Goal: Task Accomplishment & Management: Manage account settings

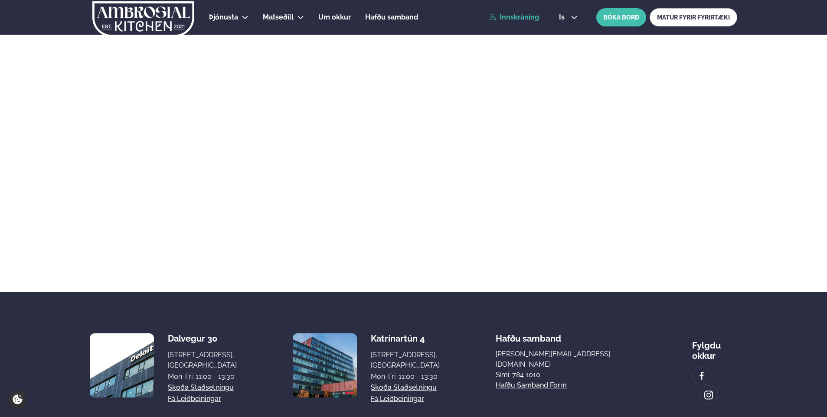
click at [530, 20] on link "Innskráning" at bounding box center [514, 17] width 50 height 8
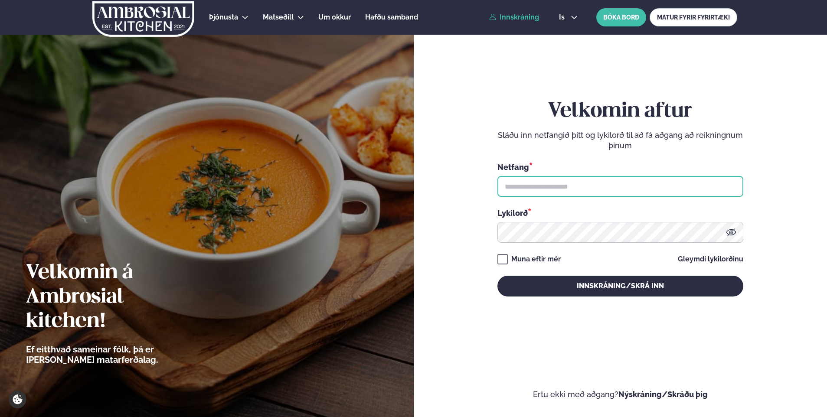
type input "**********"
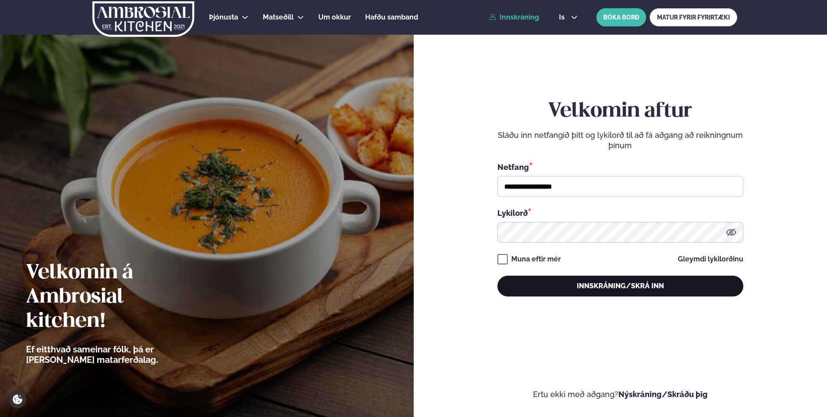
click at [541, 294] on button "Innskráning/Skrá inn" at bounding box center [620, 286] width 246 height 21
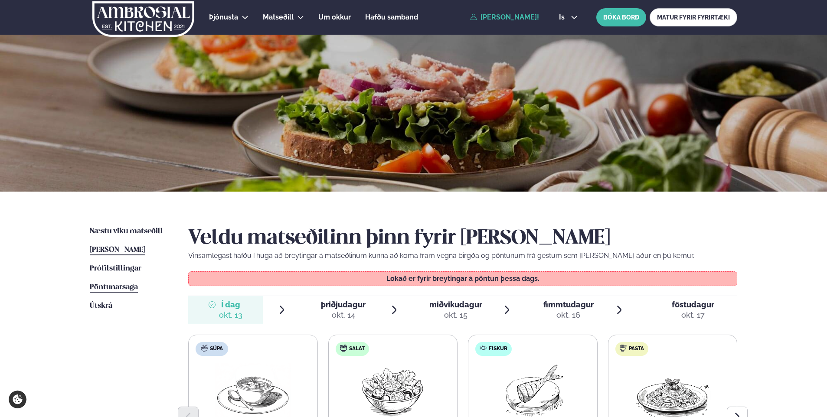
click at [113, 286] on span "Pöntunarsaga" at bounding box center [114, 287] width 48 height 7
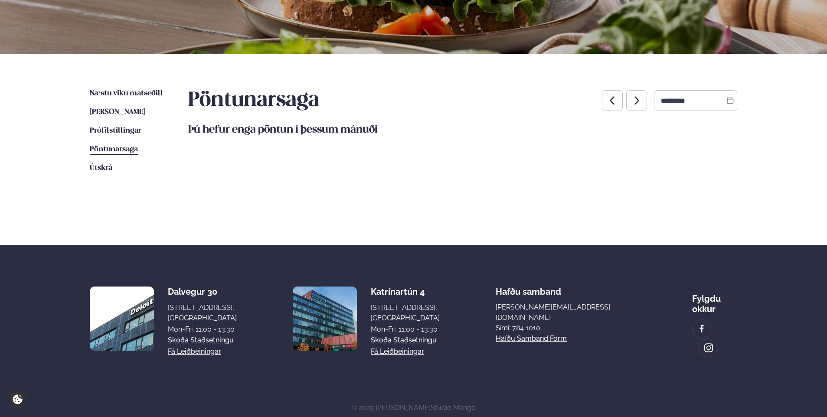
scroll to position [141, 0]
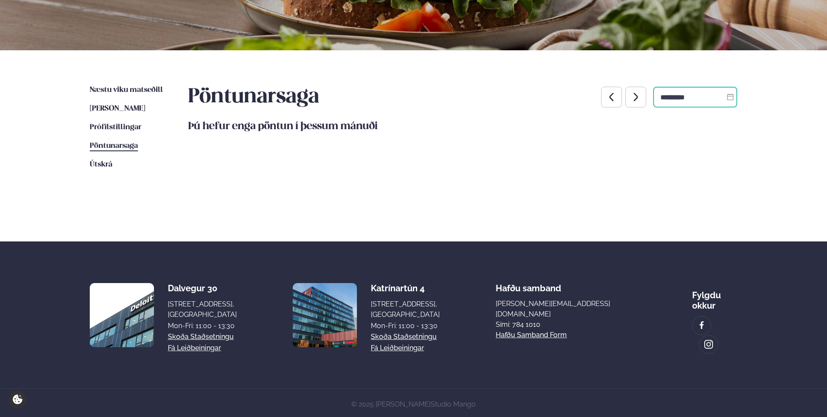
click at [682, 92] on input "*********" at bounding box center [695, 97] width 84 height 21
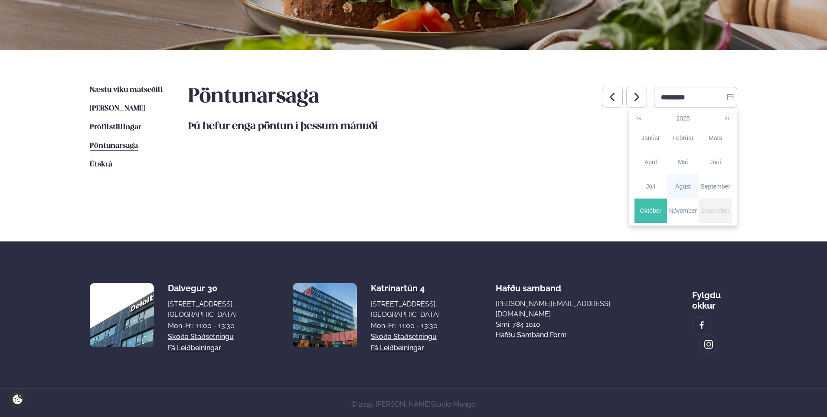
click at [690, 183] on div "Ágúst" at bounding box center [683, 186] width 33 height 9
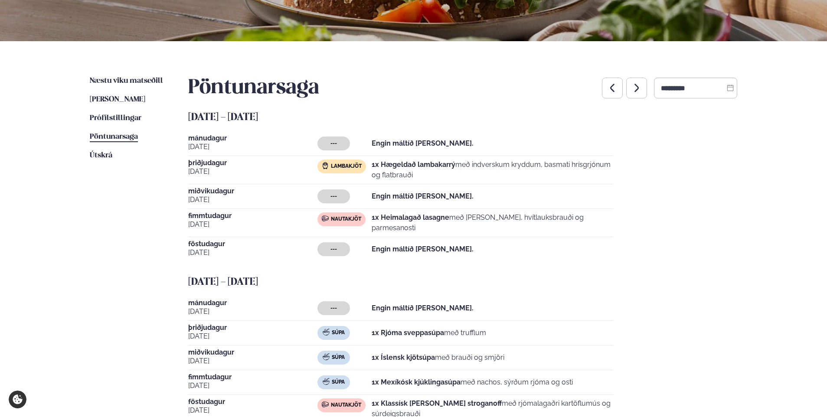
scroll to position [185, 0]
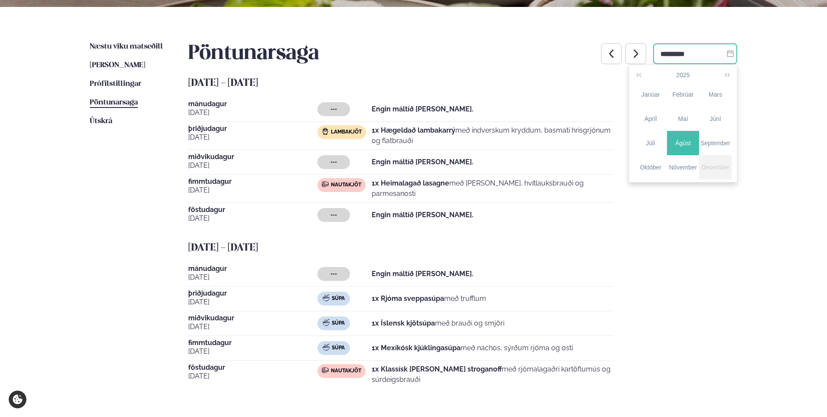
click at [657, 55] on input "*********" at bounding box center [695, 53] width 84 height 21
click at [722, 142] on div "September" at bounding box center [715, 143] width 33 height 9
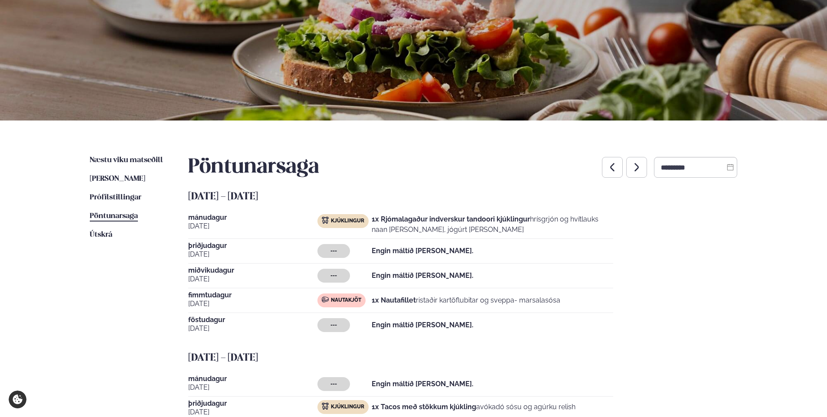
scroll to position [55, 0]
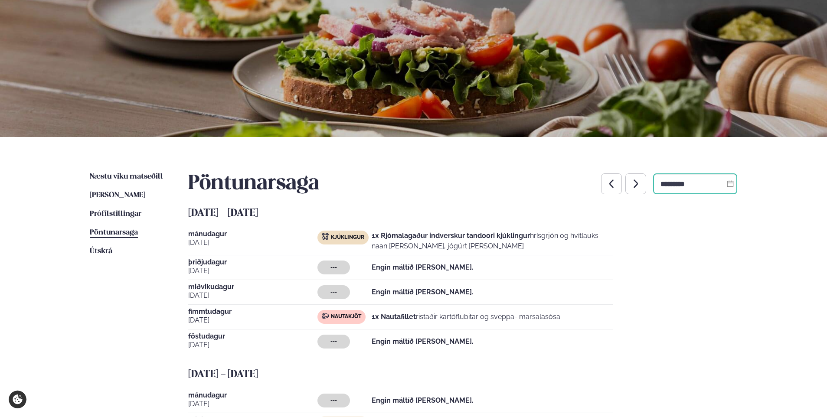
click at [687, 181] on input "*********" at bounding box center [695, 183] width 84 height 21
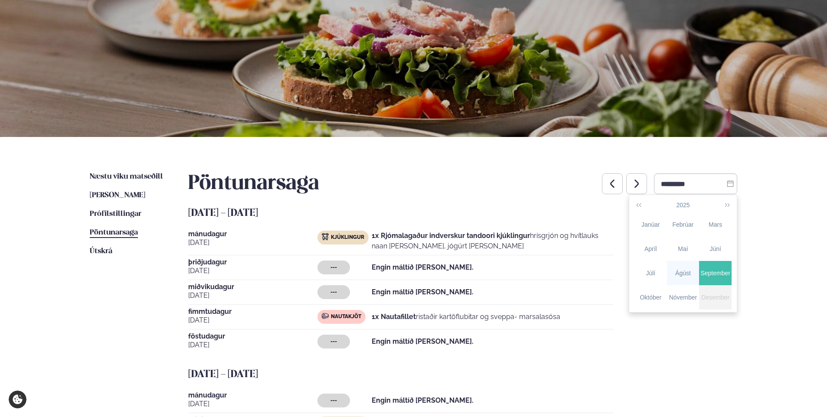
click at [683, 283] on td "Ágúst" at bounding box center [683, 273] width 33 height 24
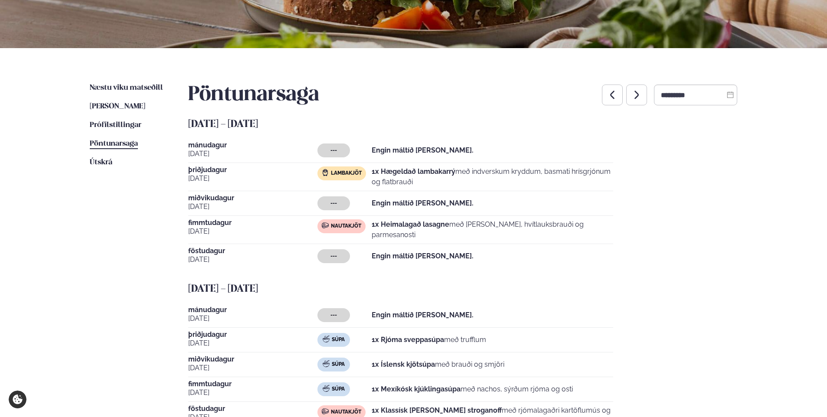
scroll to position [185, 0]
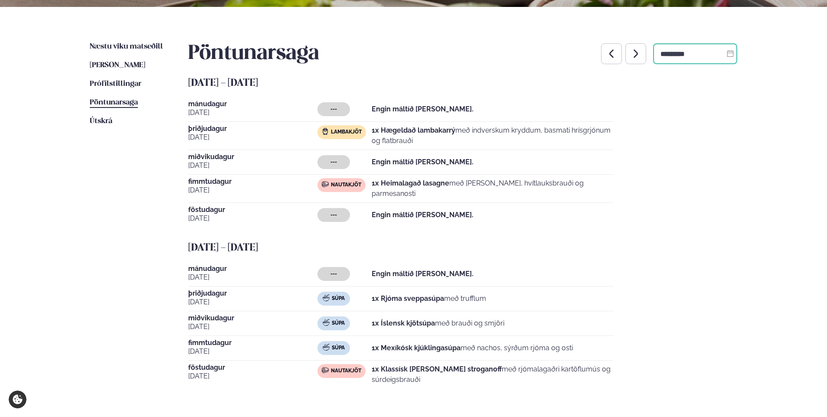
click at [669, 62] on input "*********" at bounding box center [695, 53] width 84 height 21
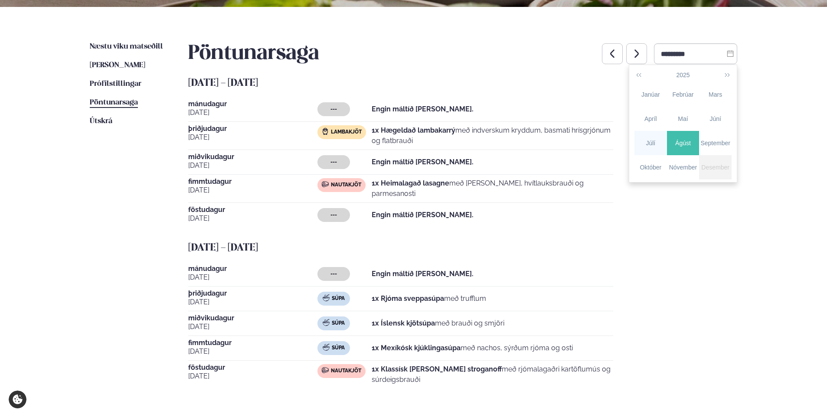
click at [646, 141] on div "Júlí" at bounding box center [650, 143] width 33 height 9
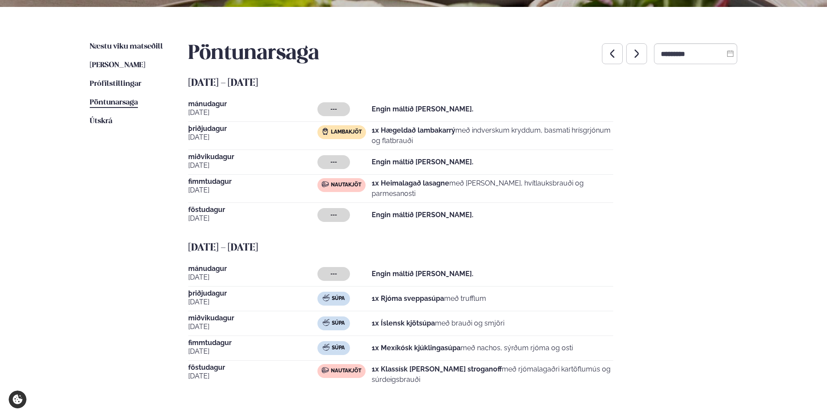
scroll to position [141, 0]
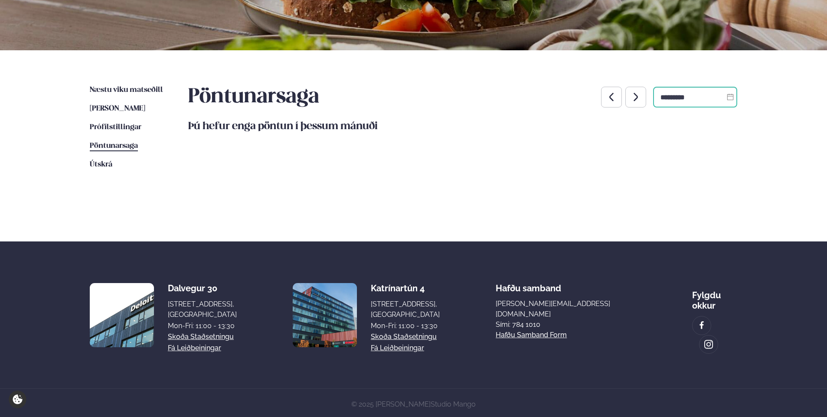
click at [703, 98] on input "*********" at bounding box center [695, 97] width 84 height 21
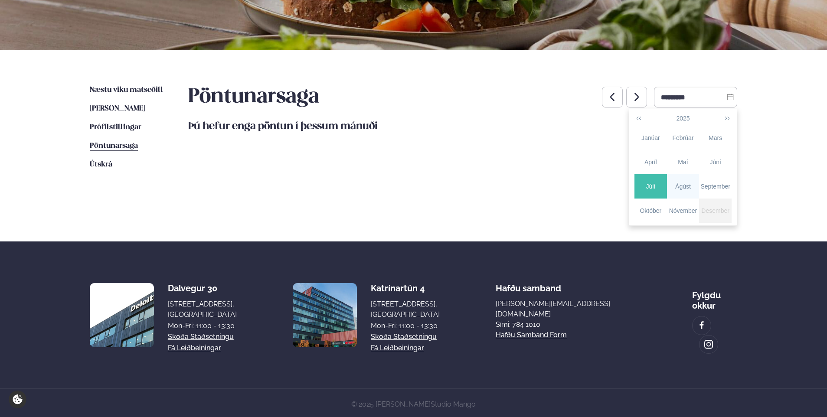
click at [678, 181] on td "Ágúst" at bounding box center [683, 186] width 33 height 24
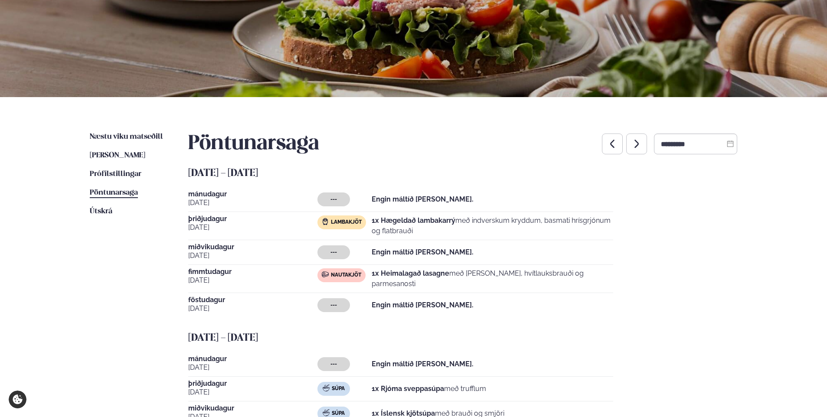
scroll to position [11, 0]
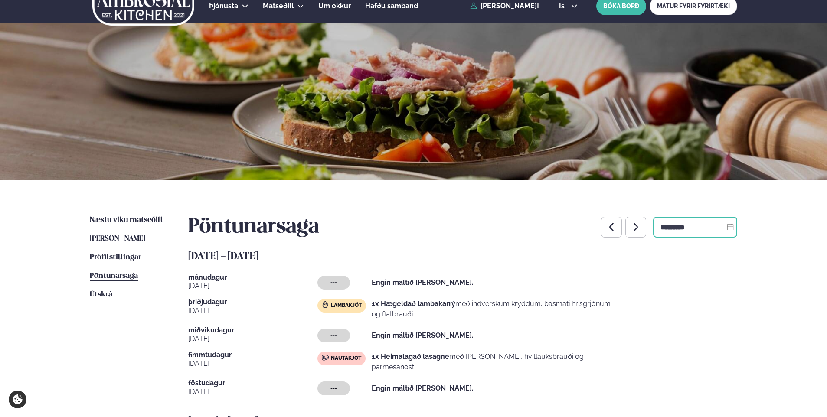
click at [681, 224] on input "*********" at bounding box center [695, 227] width 84 height 21
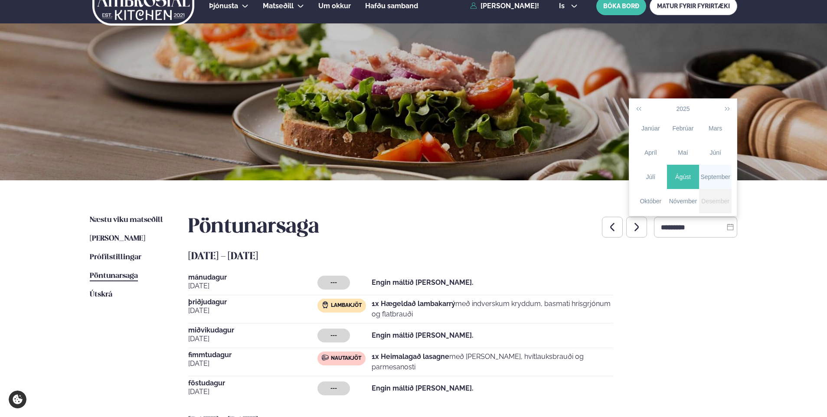
click at [724, 175] on div "September" at bounding box center [715, 177] width 33 height 9
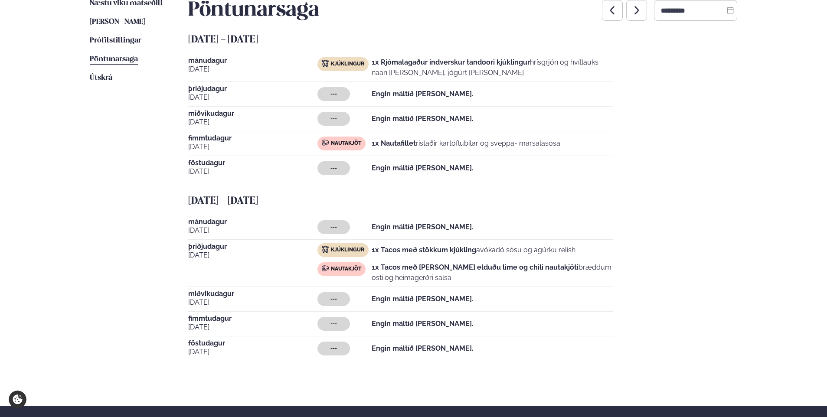
scroll to position [0, 0]
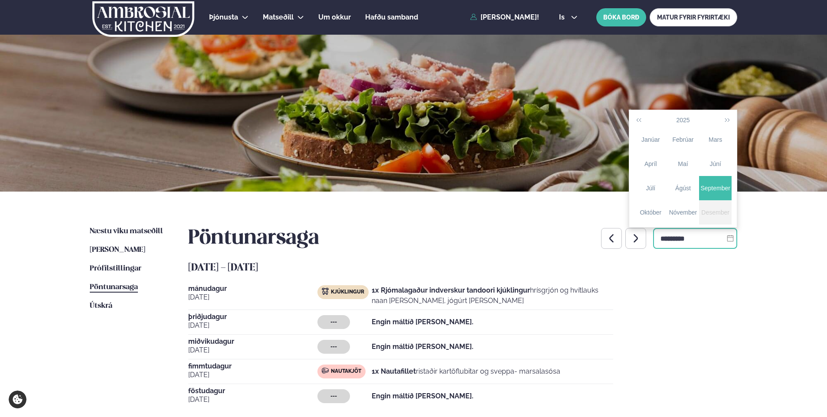
click at [706, 245] on input "*********" at bounding box center [695, 238] width 84 height 21
click at [641, 185] on div "Júlí" at bounding box center [650, 188] width 33 height 9
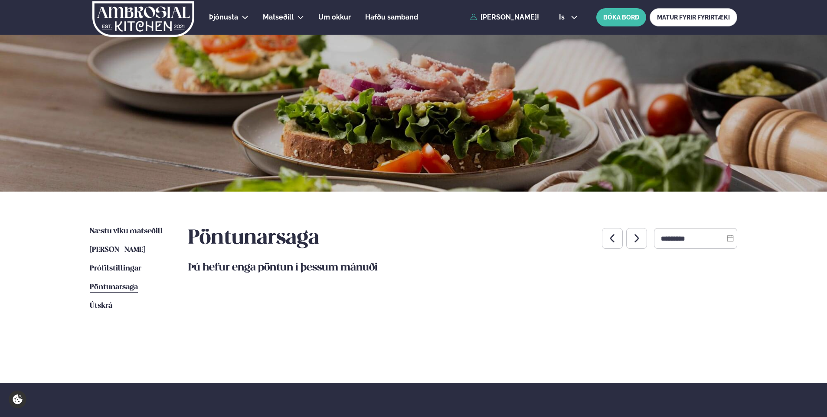
scroll to position [141, 0]
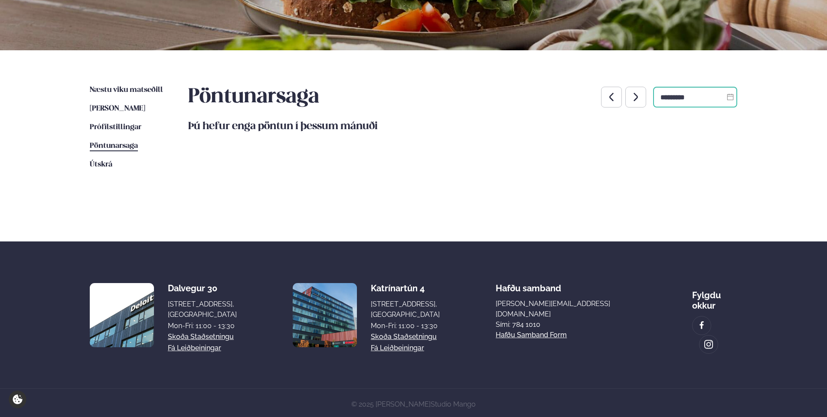
click at [678, 94] on input "*********" at bounding box center [695, 97] width 84 height 21
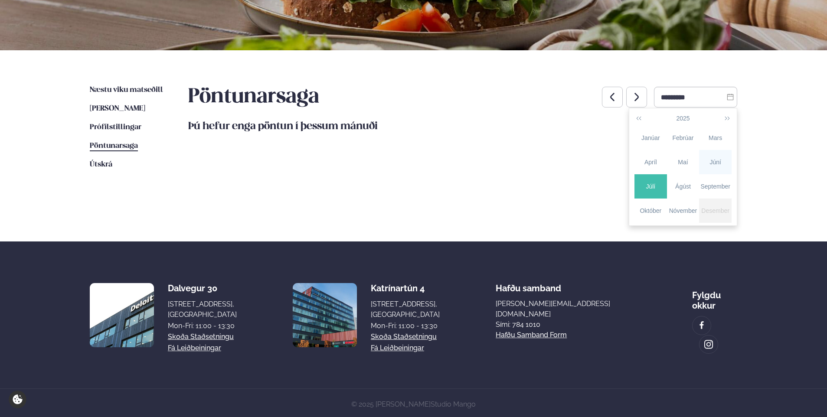
click at [709, 166] on div "Júní" at bounding box center [715, 162] width 33 height 9
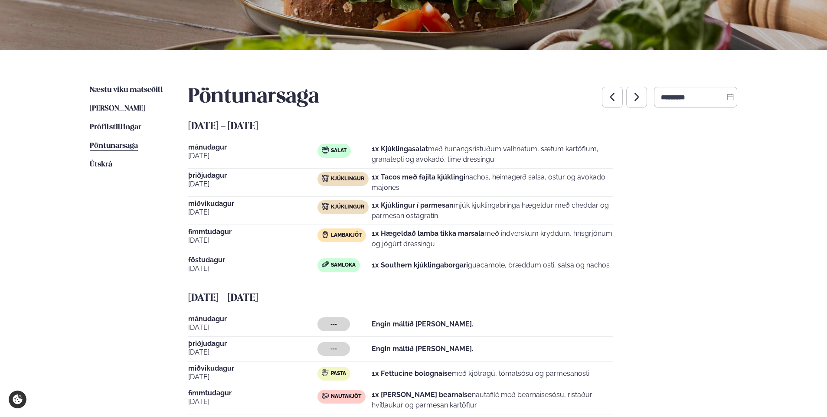
click at [631, 99] on icon "button" at bounding box center [636, 97] width 10 height 10
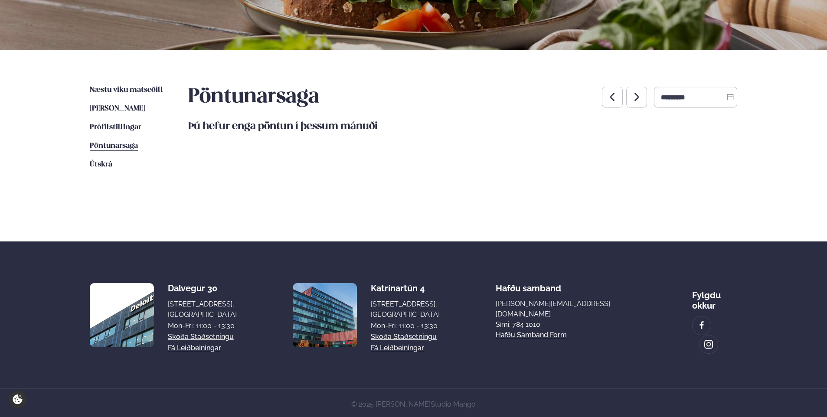
click at [631, 96] on icon "button" at bounding box center [636, 97] width 10 height 10
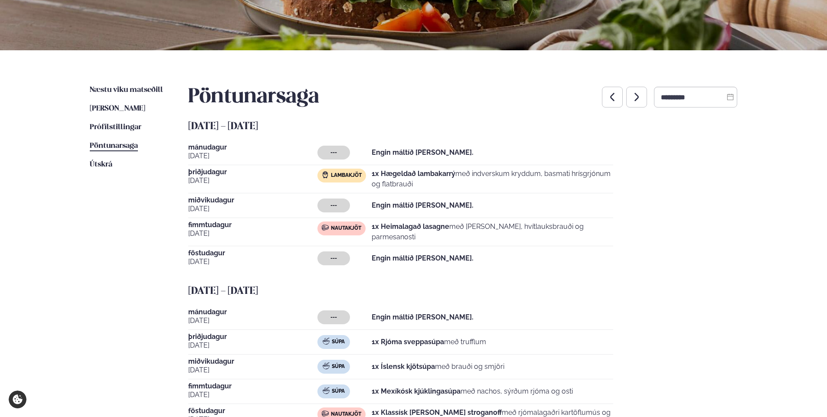
click at [607, 93] on icon "button" at bounding box center [612, 97] width 10 height 10
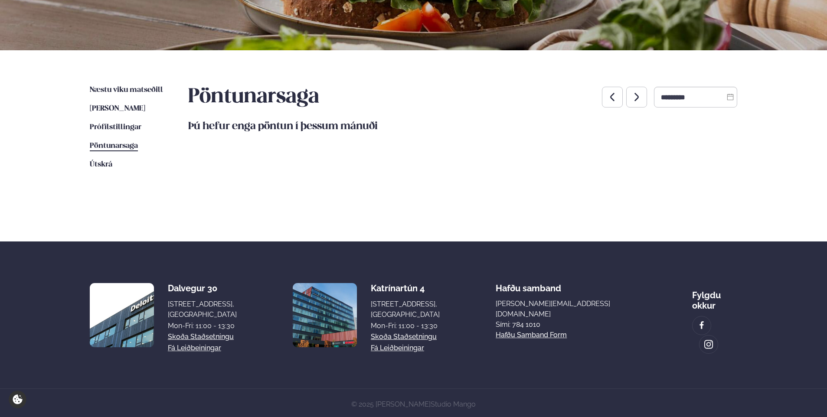
click at [607, 93] on icon "button" at bounding box center [612, 97] width 10 height 10
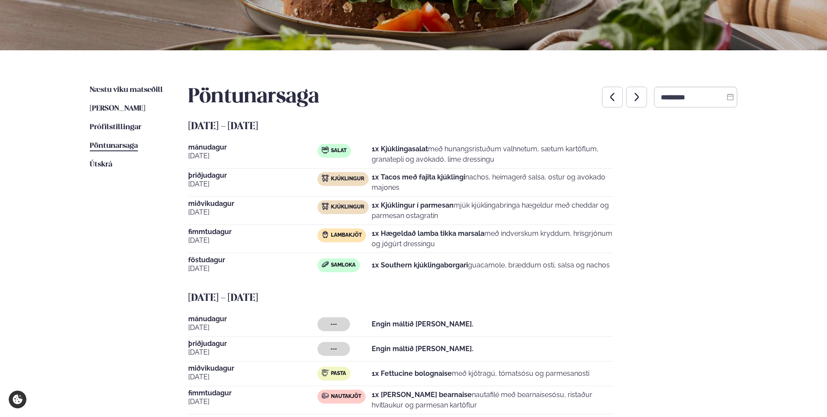
click at [607, 93] on icon "button" at bounding box center [612, 97] width 10 height 10
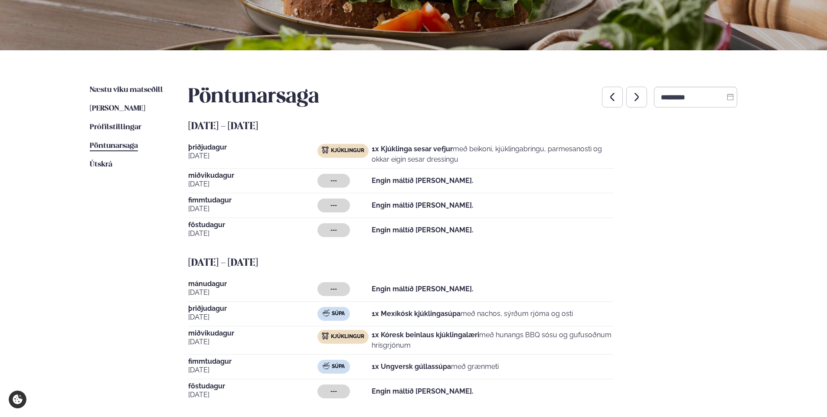
click at [610, 97] on icon "button" at bounding box center [612, 97] width 4 height 8
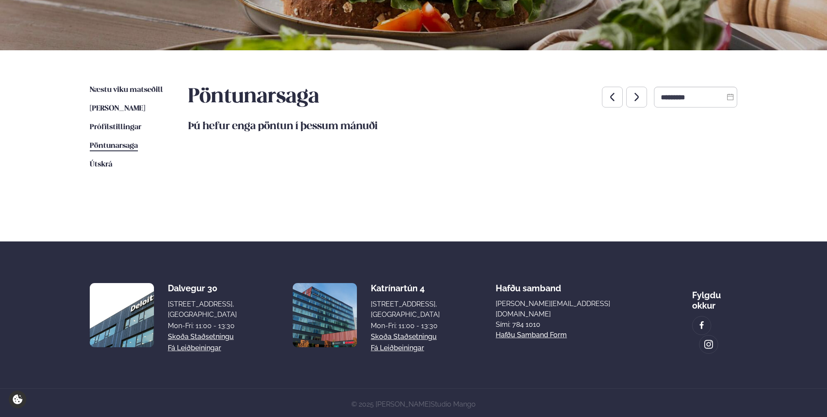
click at [631, 98] on icon "button" at bounding box center [636, 97] width 10 height 10
click at [631, 95] on icon "button" at bounding box center [636, 97] width 10 height 10
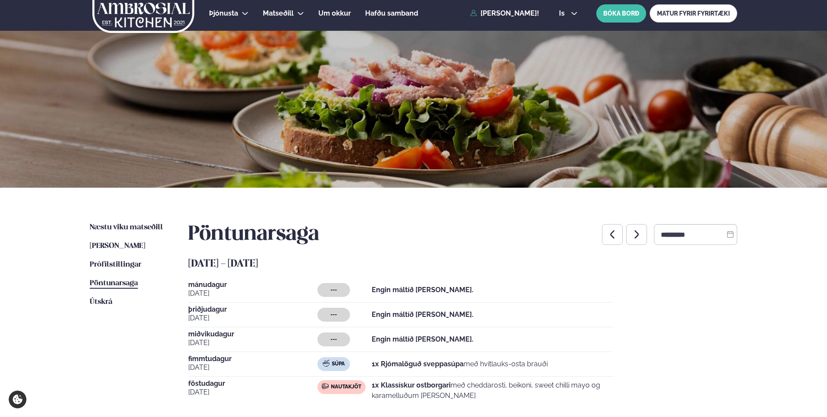
scroll to position [0, 0]
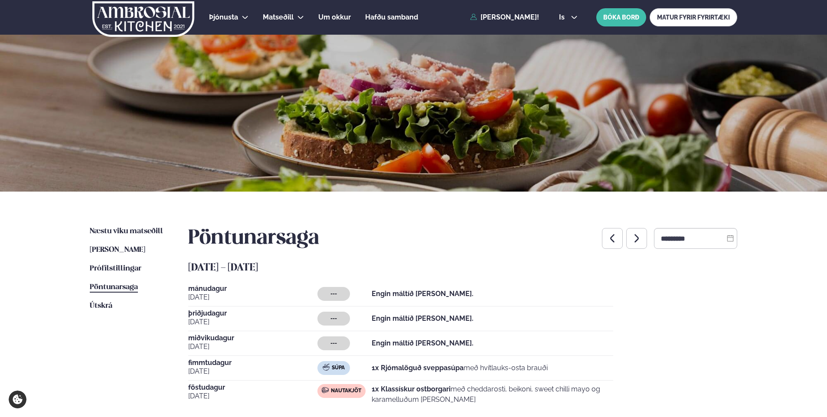
click at [631, 237] on icon "button" at bounding box center [636, 238] width 10 height 10
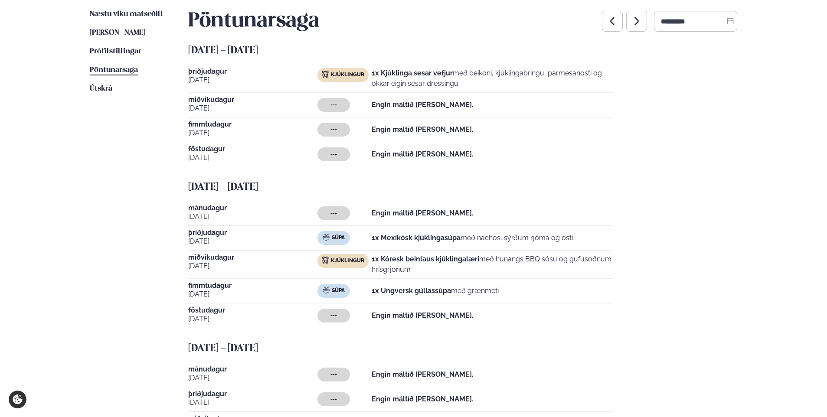
scroll to position [217, 0]
click at [607, 22] on icon "button" at bounding box center [612, 21] width 10 height 10
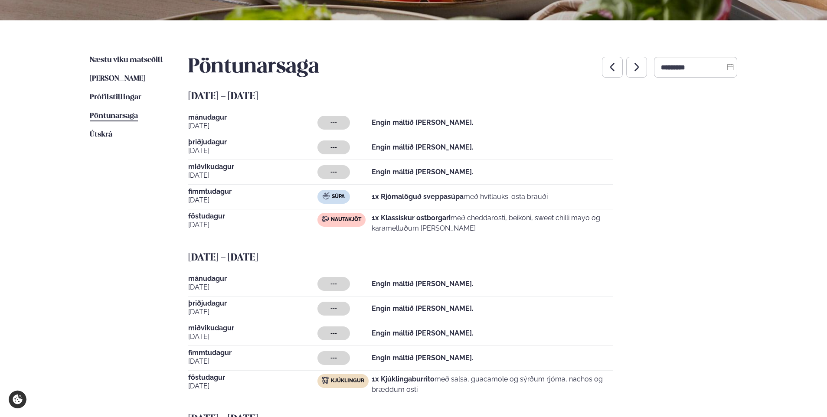
scroll to position [43, 0]
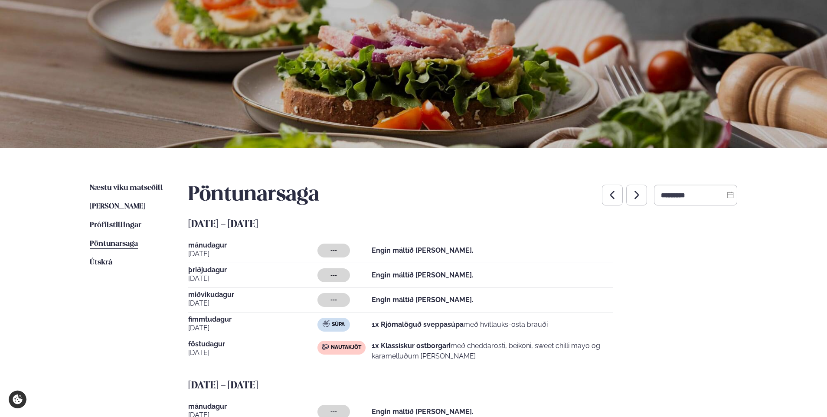
click at [631, 192] on icon "button" at bounding box center [636, 195] width 10 height 10
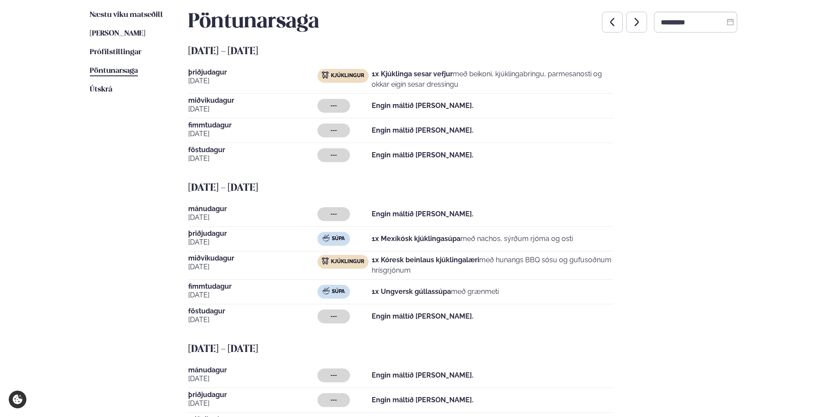
scroll to position [217, 0]
drag, startPoint x: 595, startPoint y: 18, endPoint x: 591, endPoint y: 33, distance: 15.8
click at [602, 18] on button "button" at bounding box center [612, 21] width 21 height 21
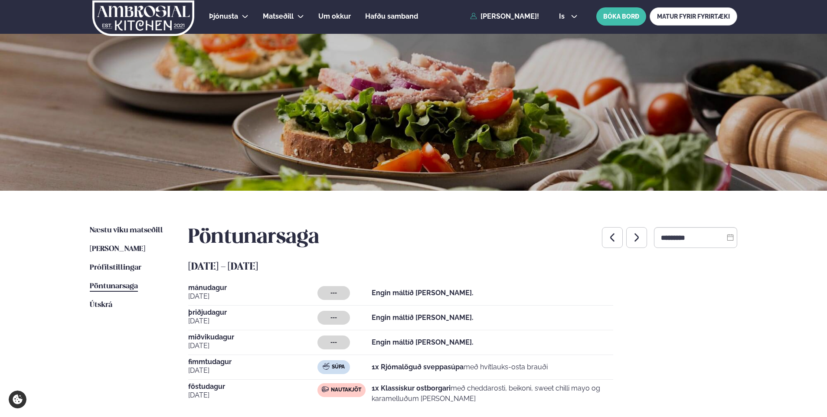
scroll to position [0, 0]
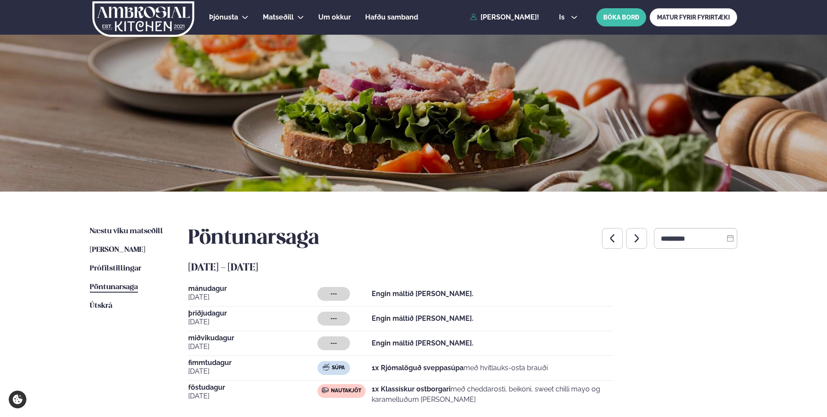
click at [631, 235] on icon "button" at bounding box center [636, 238] width 10 height 10
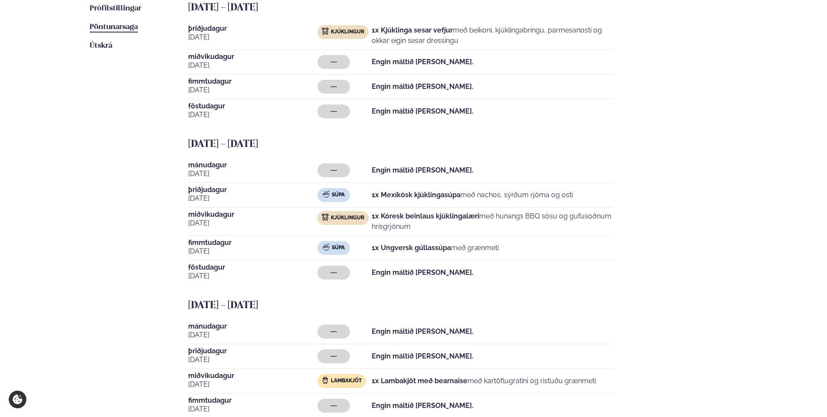
scroll to position [173, 0]
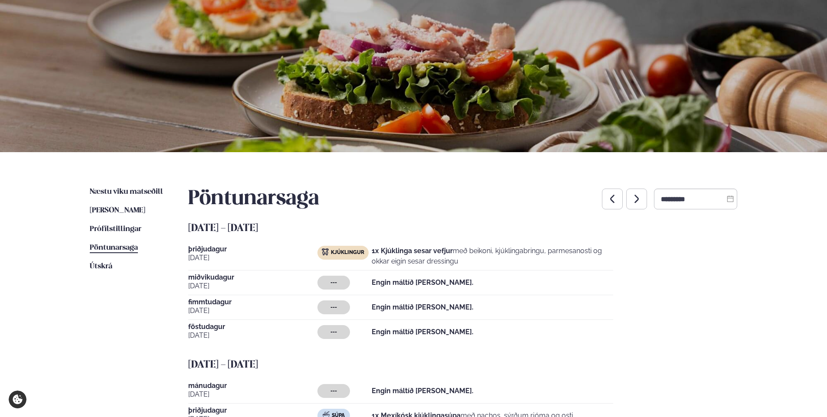
scroll to position [0, 0]
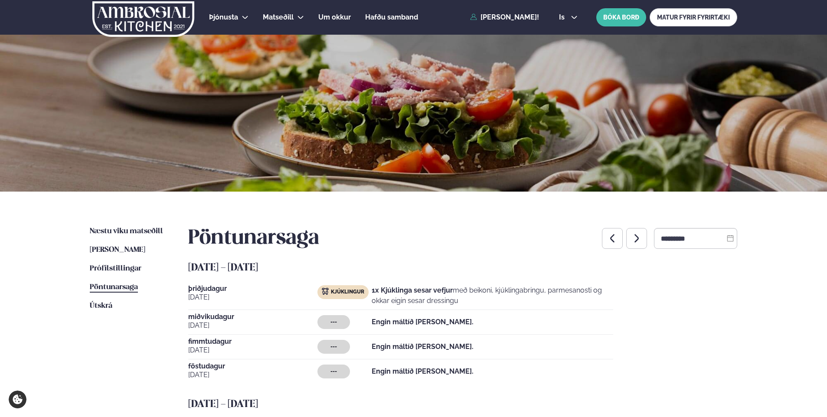
click at [631, 241] on icon "button" at bounding box center [636, 238] width 10 height 10
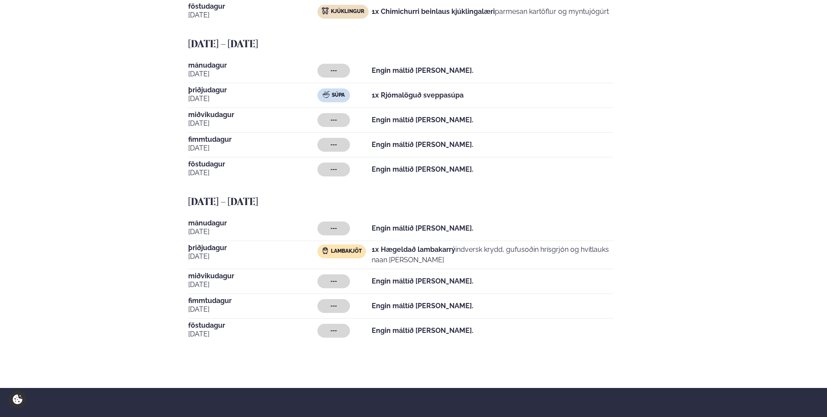
scroll to position [607, 0]
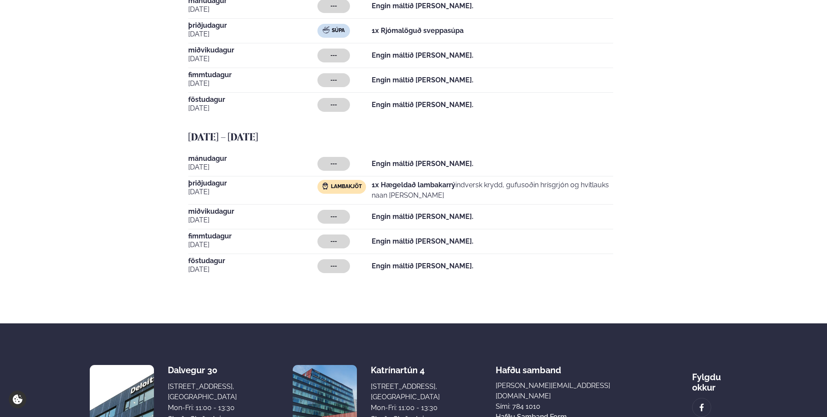
click at [334, 262] on div "---" at bounding box center [333, 266] width 33 height 14
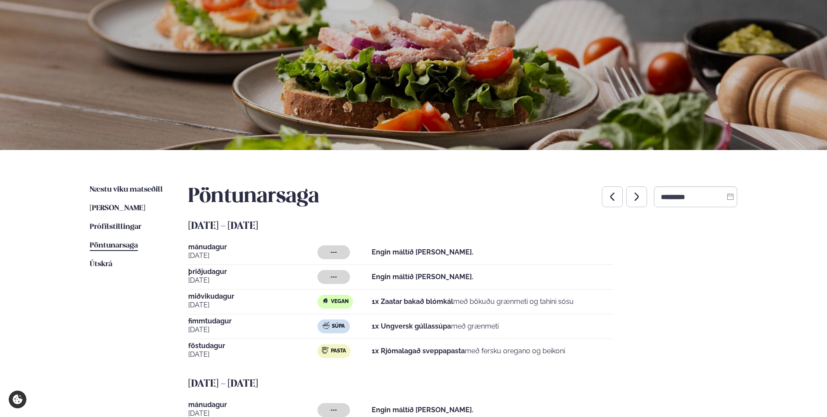
scroll to position [0, 0]
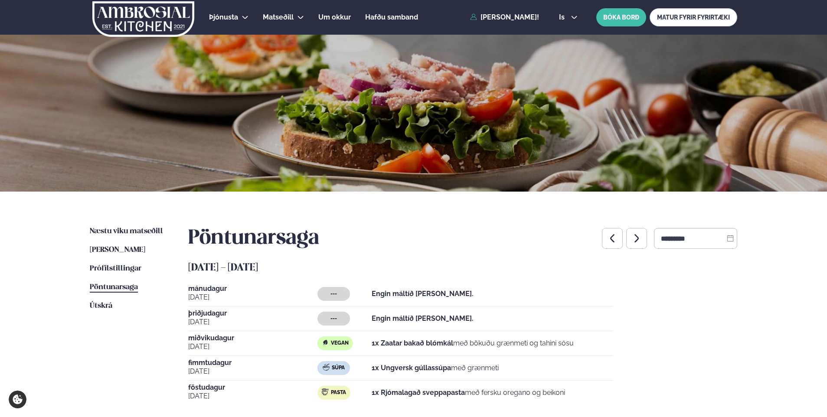
click at [631, 233] on icon "button" at bounding box center [636, 238] width 10 height 10
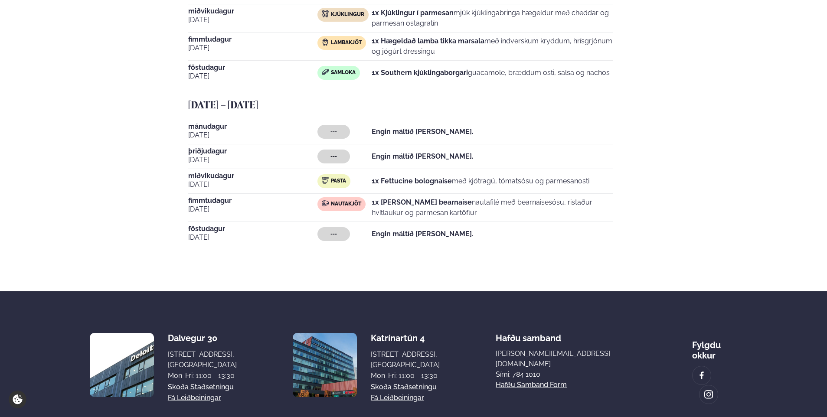
scroll to position [37, 0]
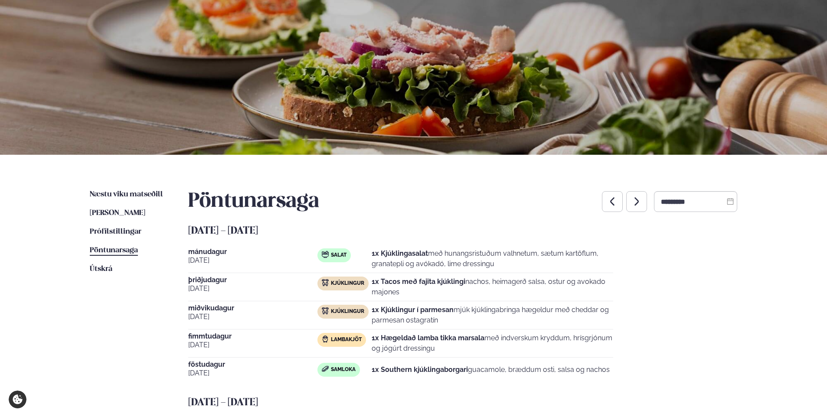
click at [607, 198] on icon "button" at bounding box center [612, 201] width 10 height 10
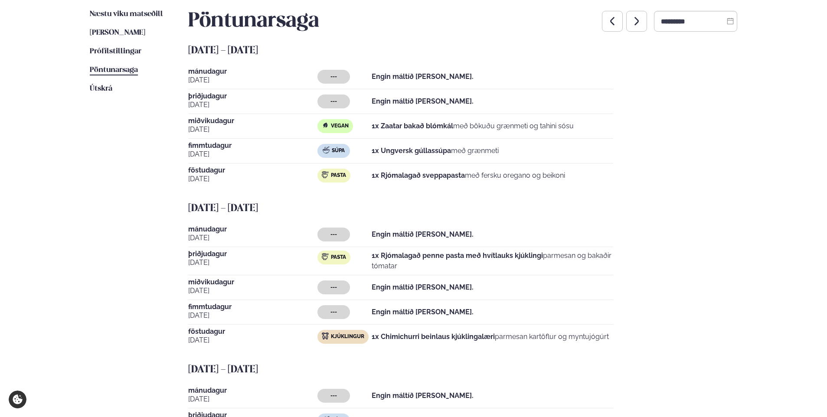
scroll to position [80, 0]
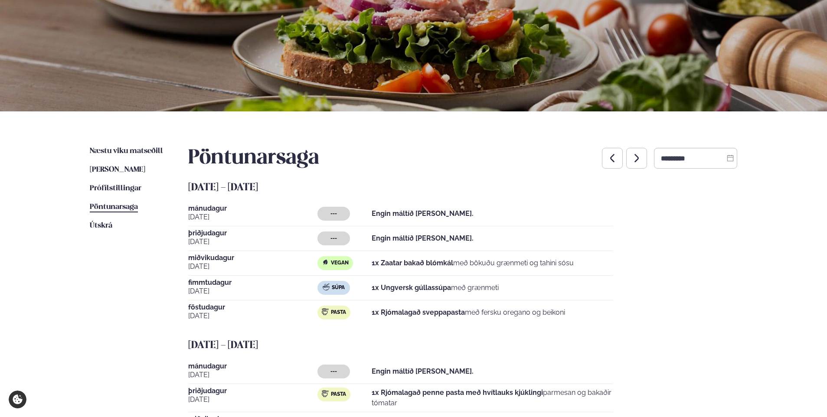
click at [626, 156] on button "button" at bounding box center [636, 158] width 21 height 21
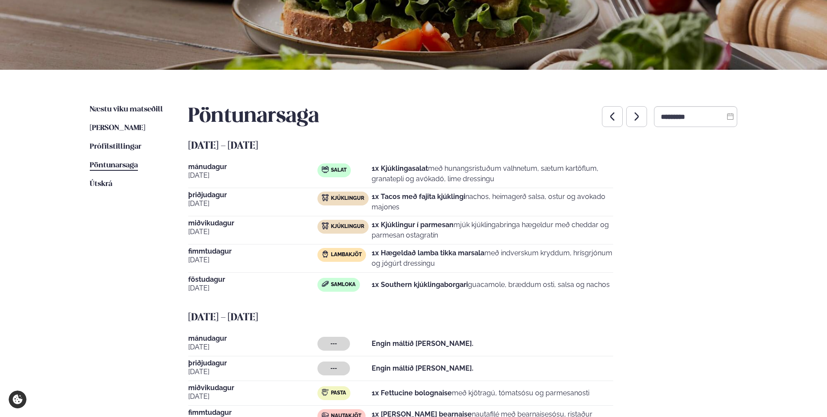
scroll to position [0, 0]
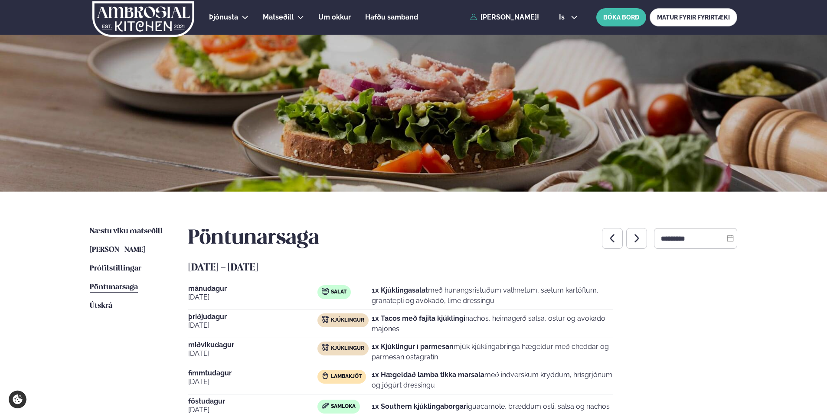
click at [631, 239] on icon "button" at bounding box center [636, 238] width 10 height 10
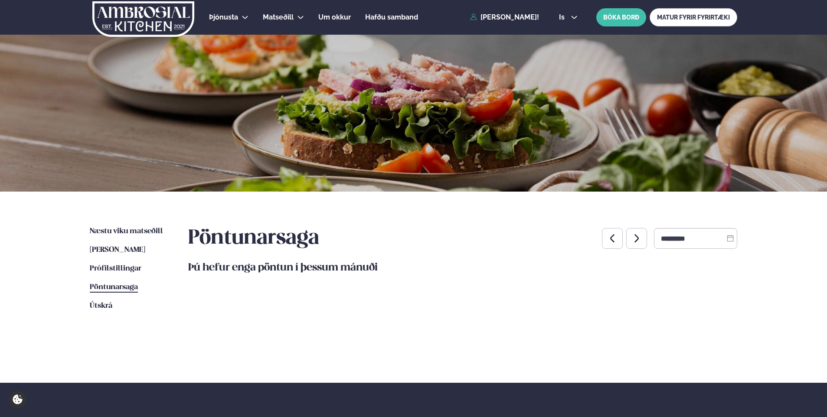
click at [631, 239] on icon "button" at bounding box center [636, 238] width 10 height 10
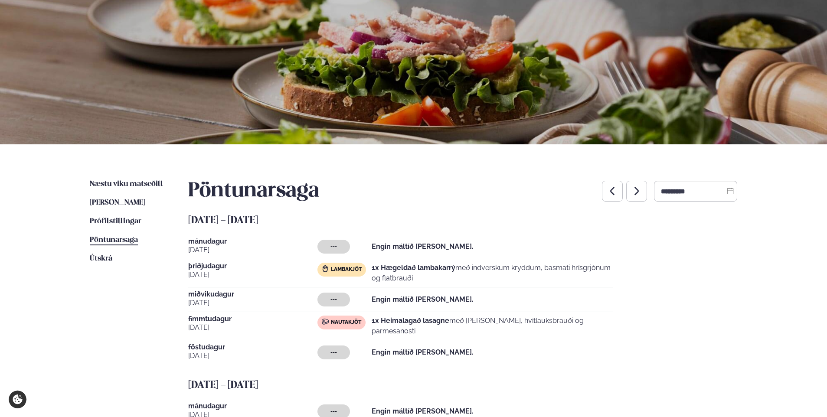
scroll to position [173, 0]
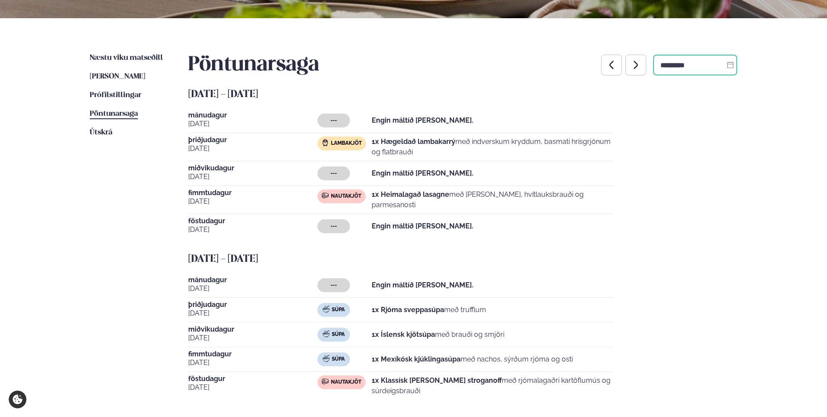
click at [663, 75] on input "*********" at bounding box center [695, 65] width 84 height 21
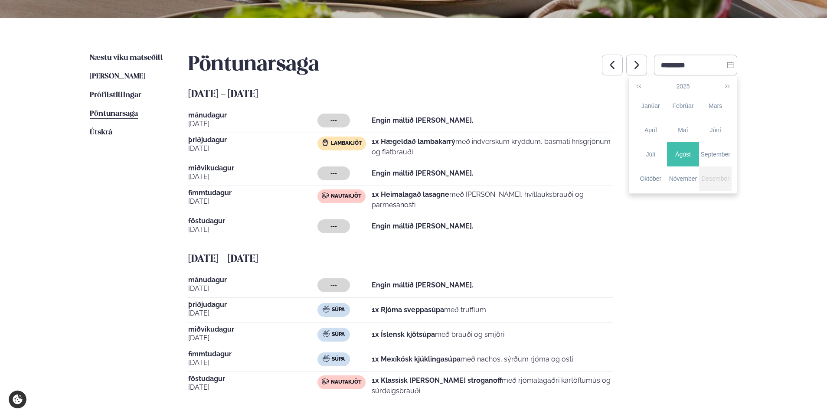
click at [511, 155] on p "1x Hægeldað lambakarrý með indverskum kryddum, basmati hrísgrjónum og flatbrauði" at bounding box center [493, 147] width 242 height 21
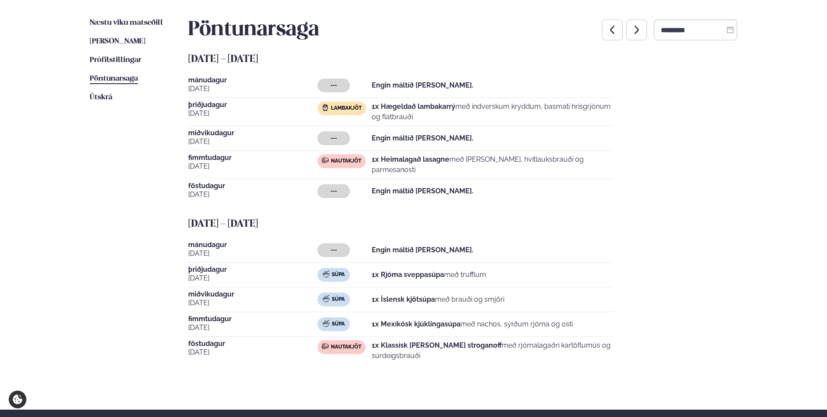
scroll to position [87, 0]
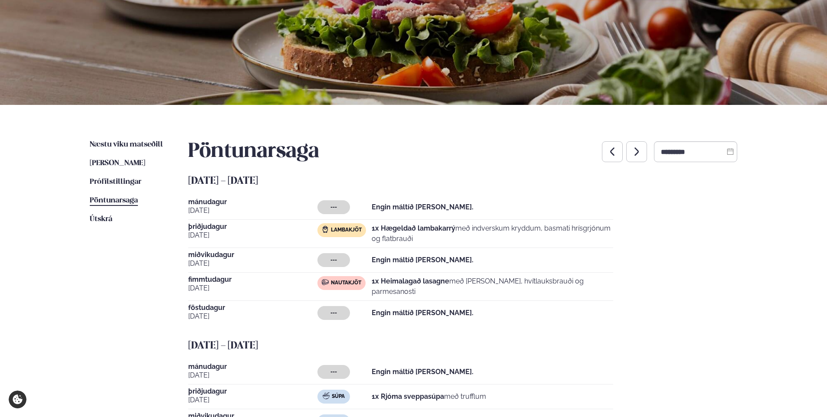
click at [631, 154] on icon "button" at bounding box center [636, 152] width 10 height 10
type input "*********"
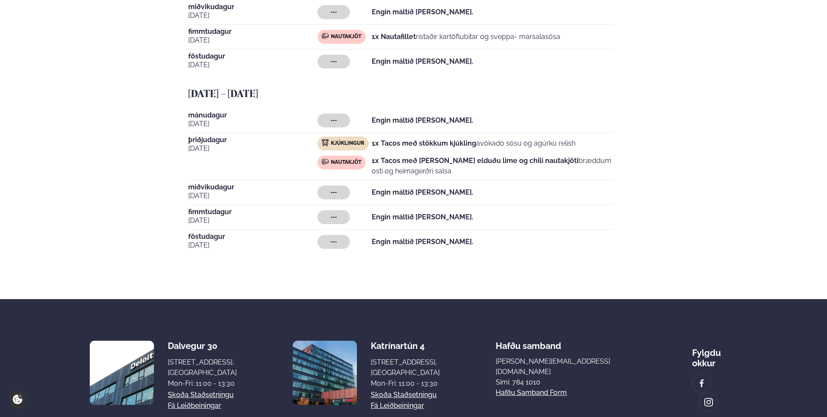
scroll to position [347, 0]
